Goal: Task Accomplishment & Management: Use online tool/utility

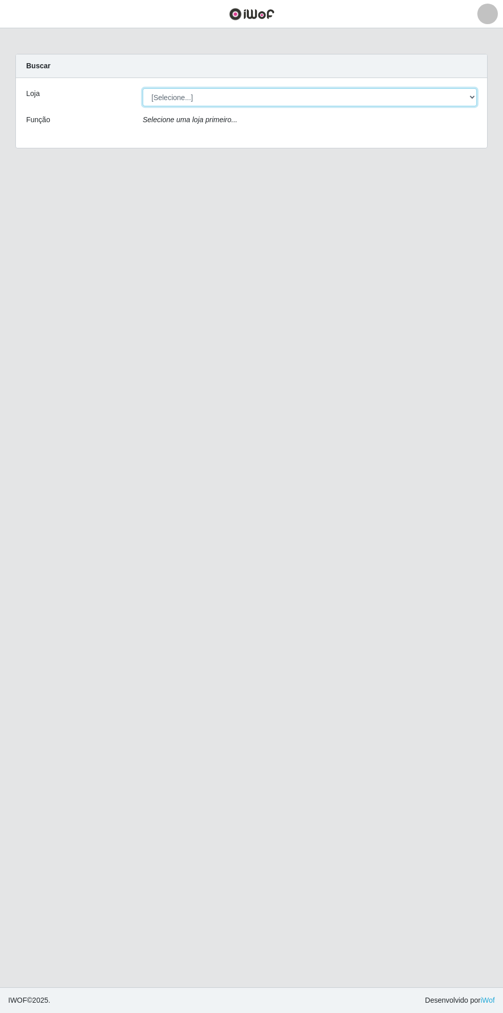
click at [474, 94] on select "[Selecione...] Bemais Supermercados - [GEOGRAPHIC_DATA]" at bounding box center [310, 97] width 334 height 18
select select "250"
click at [143, 88] on select "[Selecione...] Bemais Supermercados - [GEOGRAPHIC_DATA]" at bounding box center [310, 97] width 334 height 18
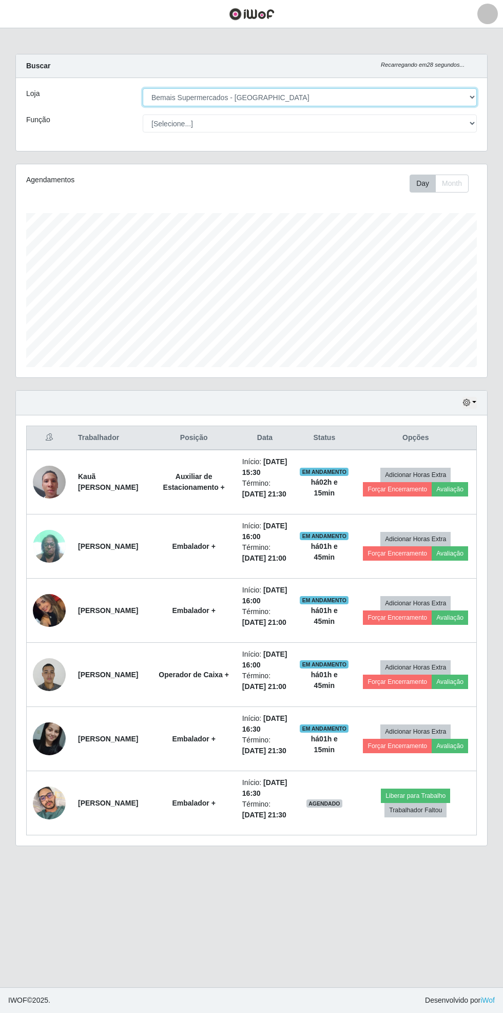
scroll to position [213, 471]
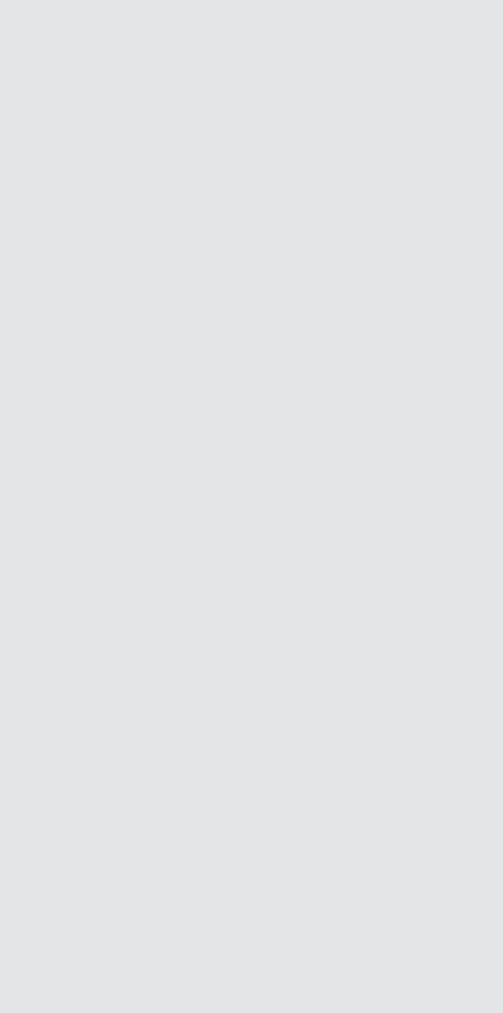
click at [417, 817] on button "Trabalhador Faltou" at bounding box center [415, 810] width 62 height 14
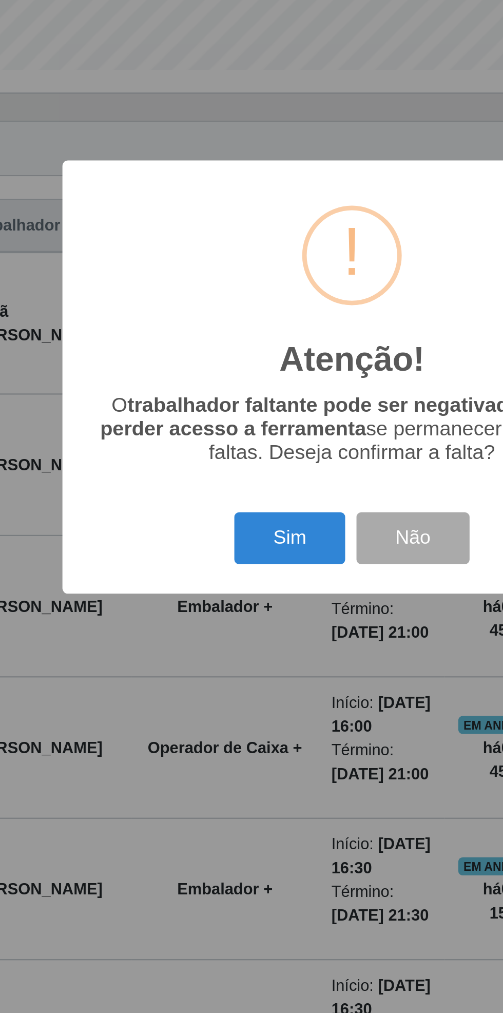
click at [222, 581] on button "Sim" at bounding box center [223, 580] width 50 height 24
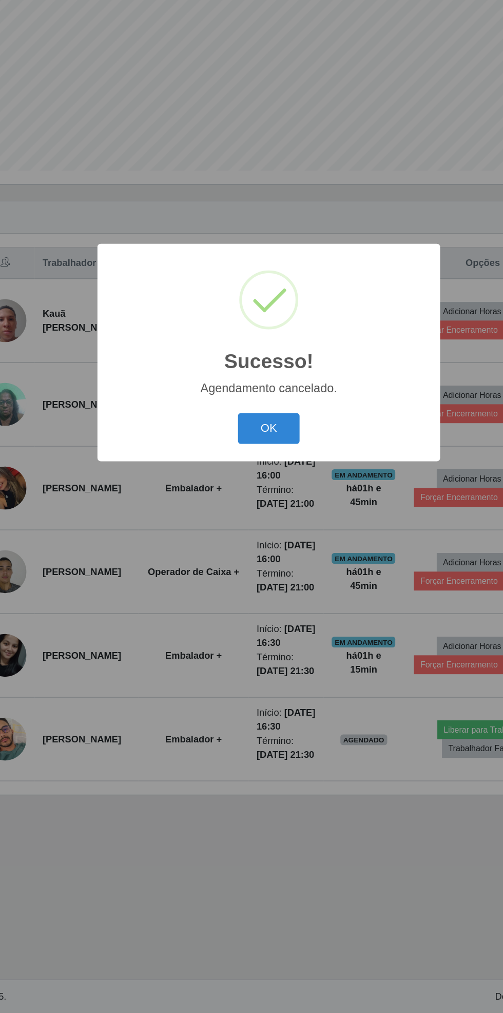
scroll to position [0, 0]
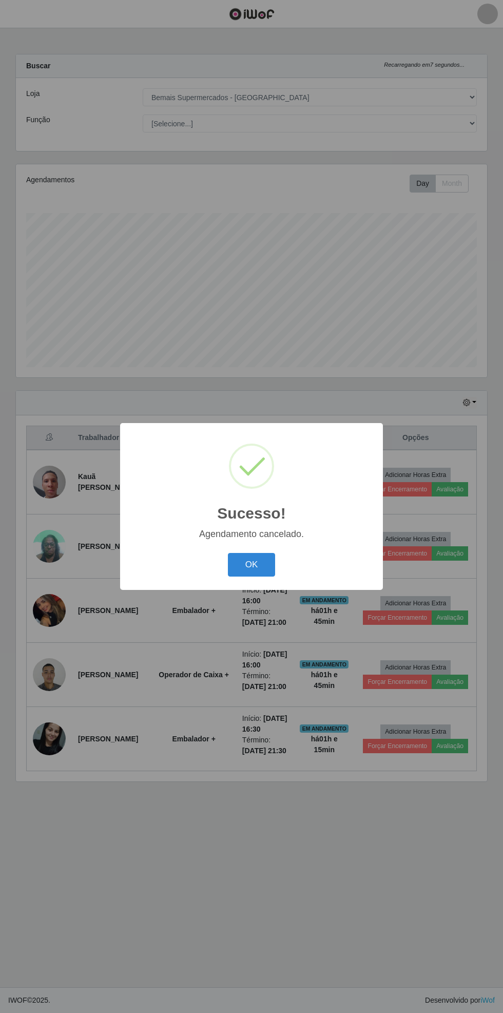
click at [256, 565] on button "OK" at bounding box center [252, 565] width 48 height 24
